Goal: Task Accomplishment & Management: Complete application form

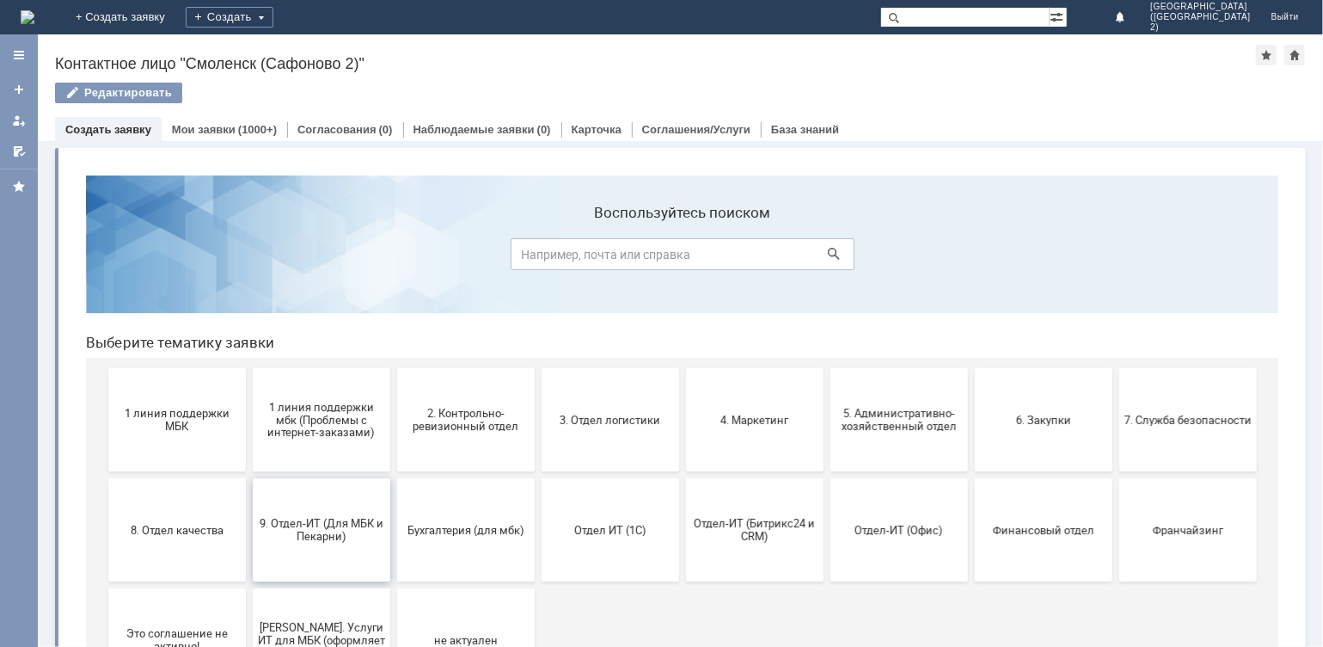
click at [324, 513] on button "9. Отдел-ИТ (Для МБК и Пекарни)" at bounding box center [321, 528] width 138 height 103
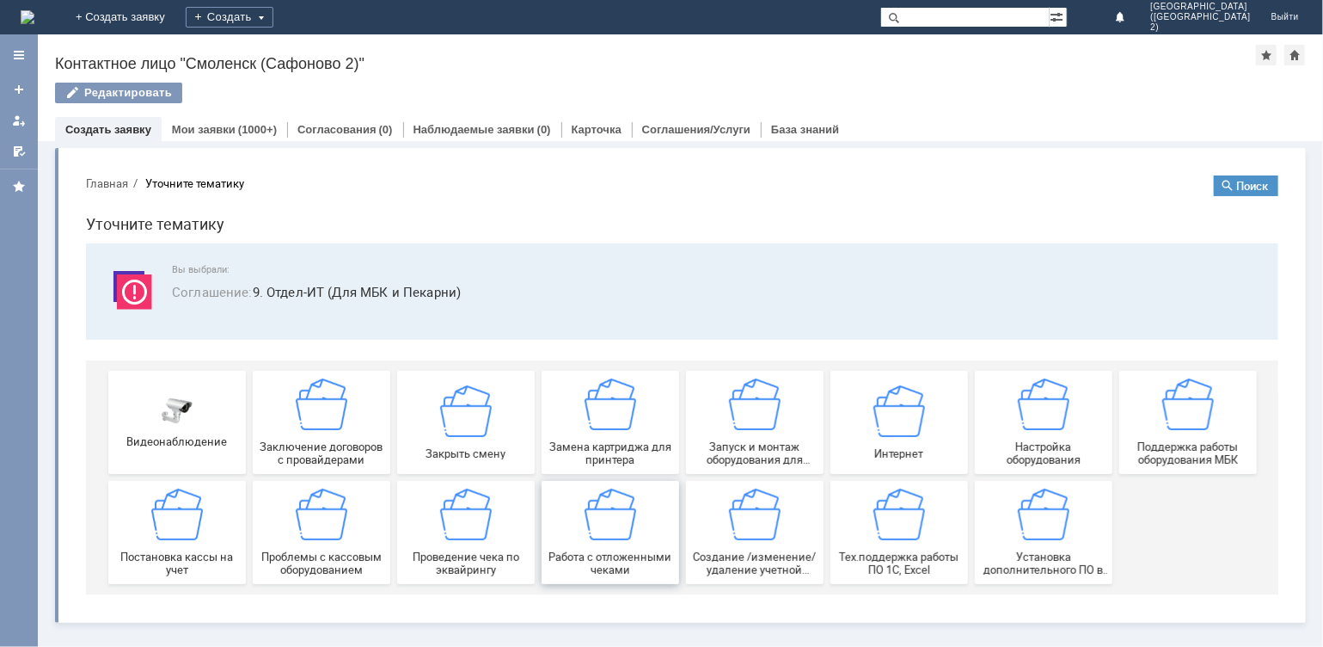
click at [615, 508] on img at bounding box center [610, 514] width 52 height 52
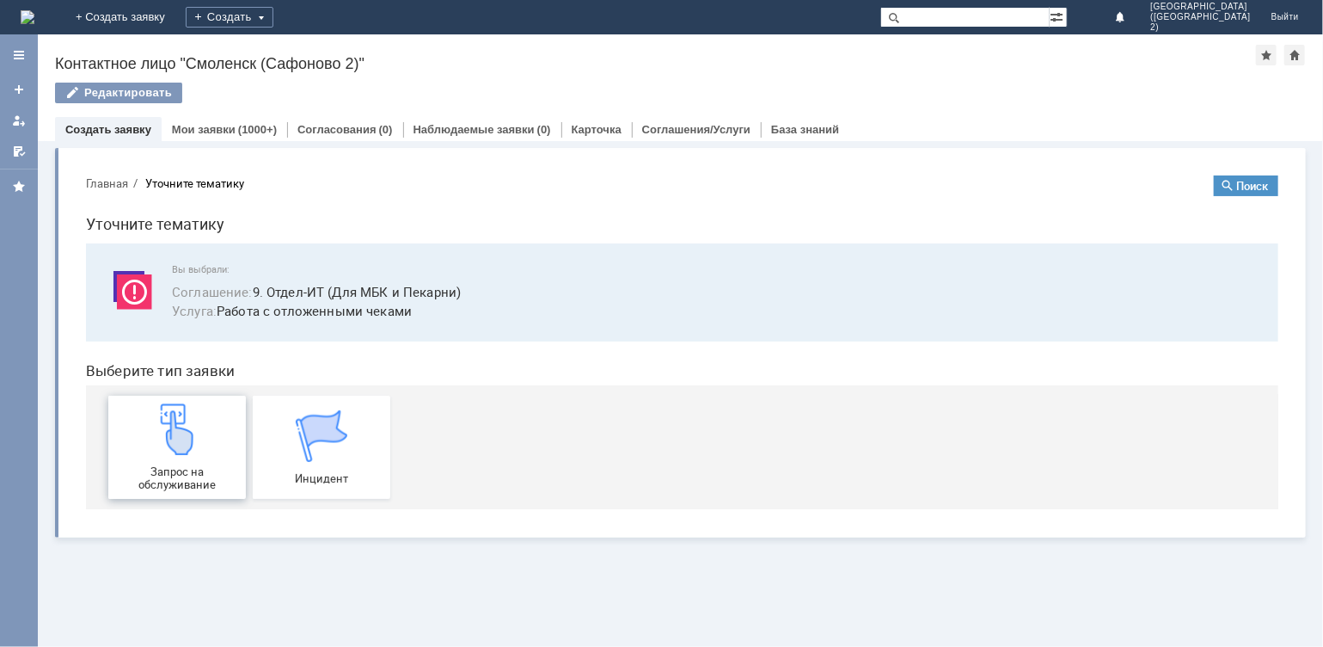
click at [163, 459] on div "Запрос на обслуживание" at bounding box center [176, 446] width 127 height 88
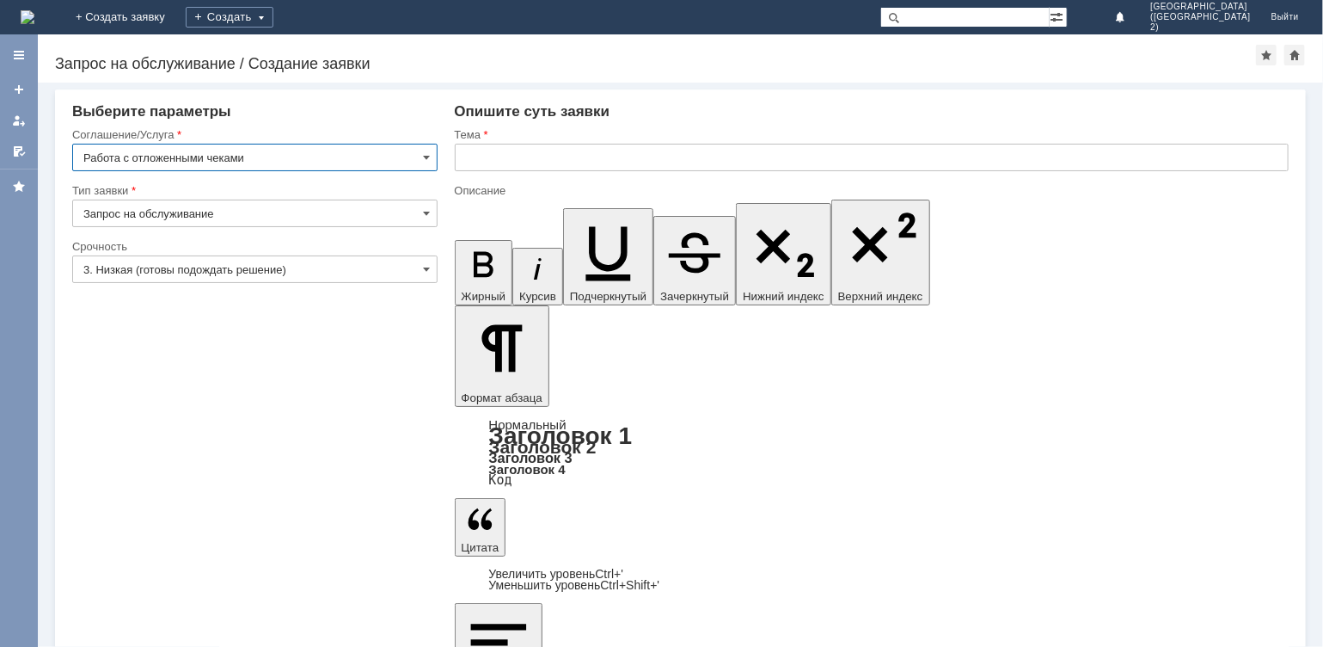
click at [580, 155] on input "text" at bounding box center [872, 158] width 835 height 28
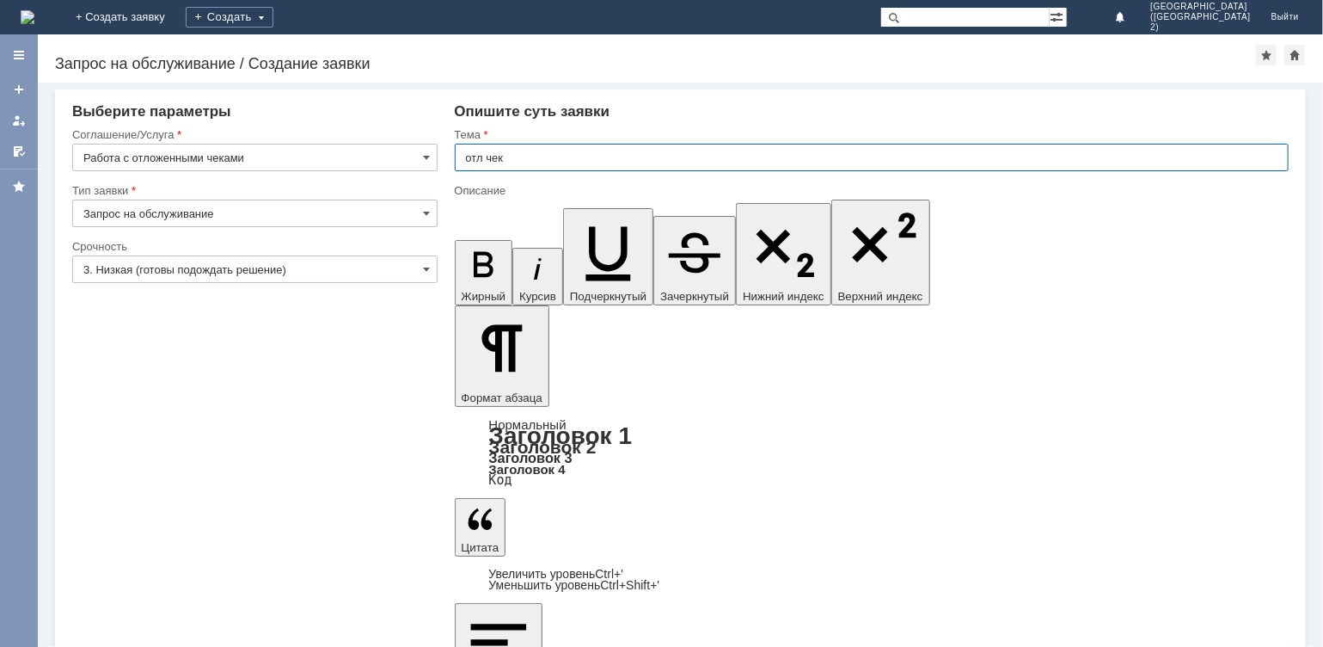
type input "отл чек"
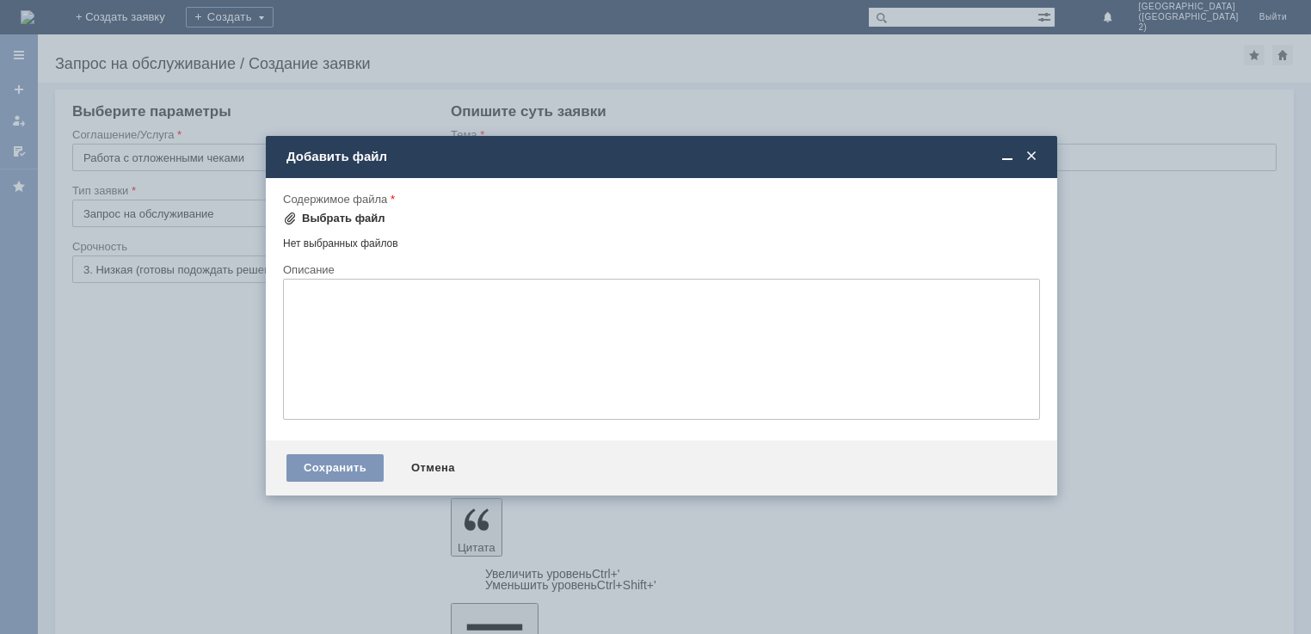
click at [344, 221] on div "Выбрать файл" at bounding box center [343, 219] width 83 height 14
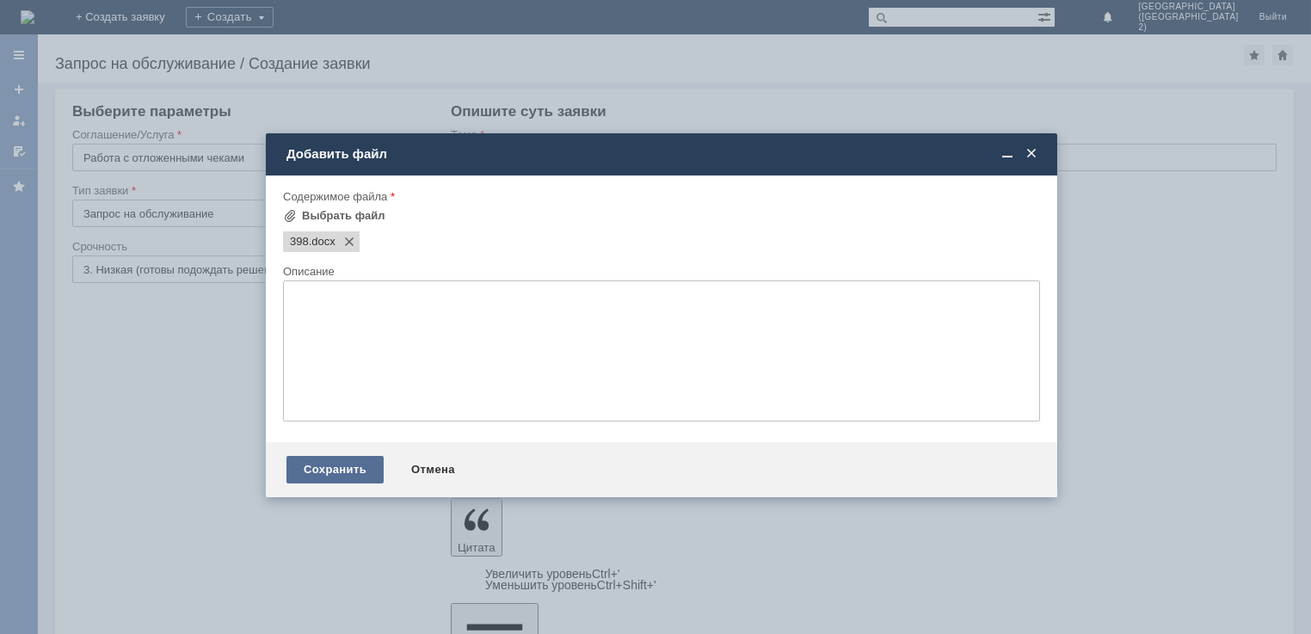
click at [316, 483] on div "Сохранить" at bounding box center [334, 470] width 97 height 28
